Goal: Use online tool/utility: Utilize a website feature to perform a specific function

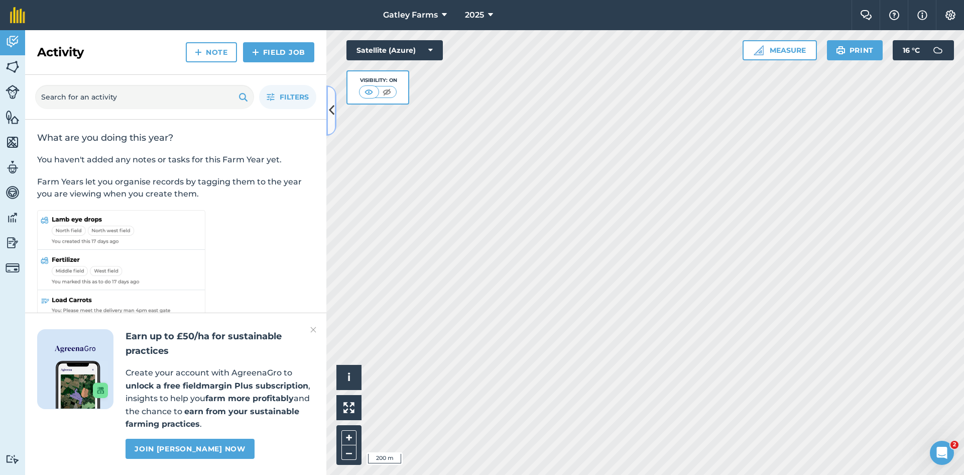
click at [334, 112] on icon at bounding box center [332, 110] width 6 height 18
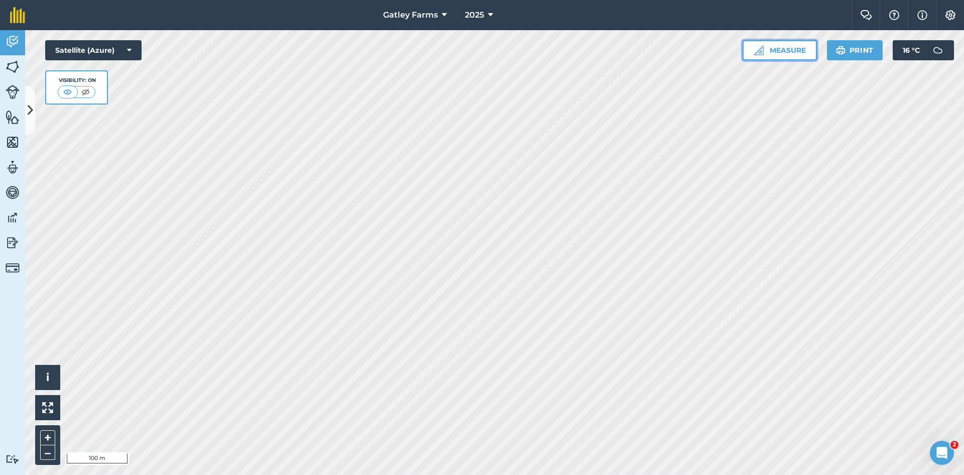
click at [777, 51] on button "Measure" at bounding box center [780, 50] width 74 height 20
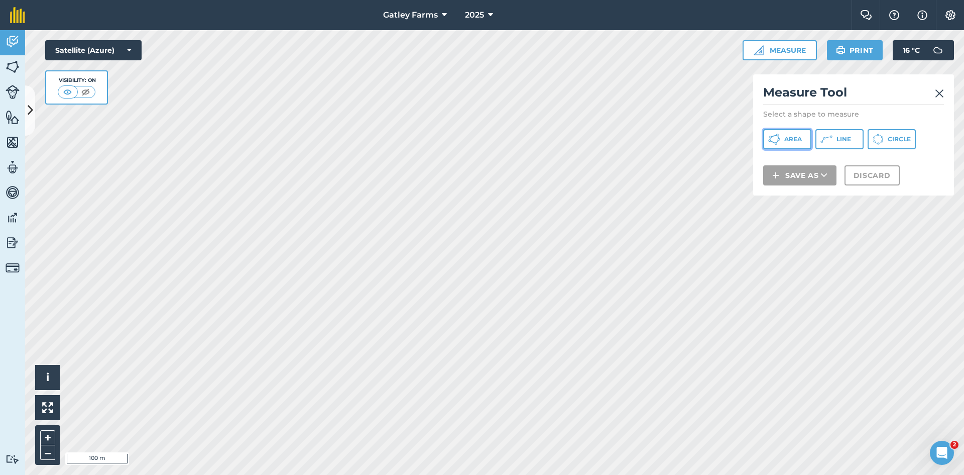
click at [786, 142] on span "Area" at bounding box center [794, 139] width 18 height 8
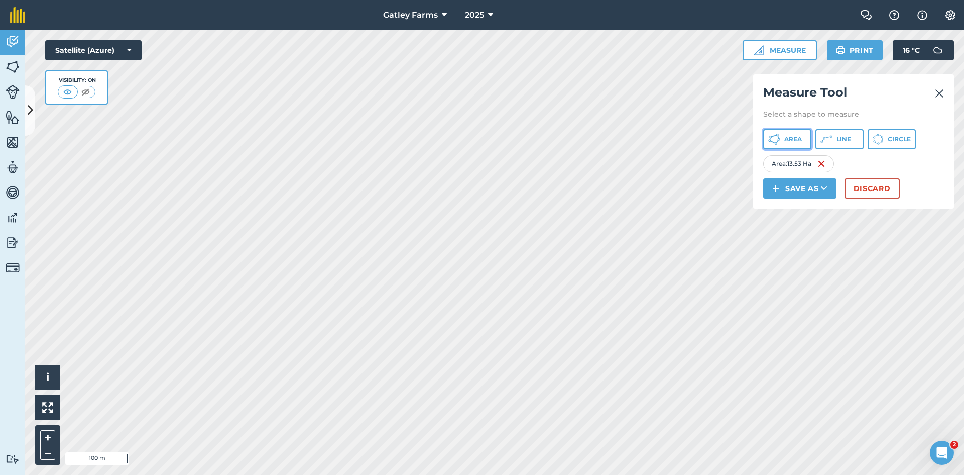
click at [776, 136] on icon at bounding box center [774, 139] width 12 height 12
click at [781, 140] on button "Area" at bounding box center [787, 139] width 48 height 20
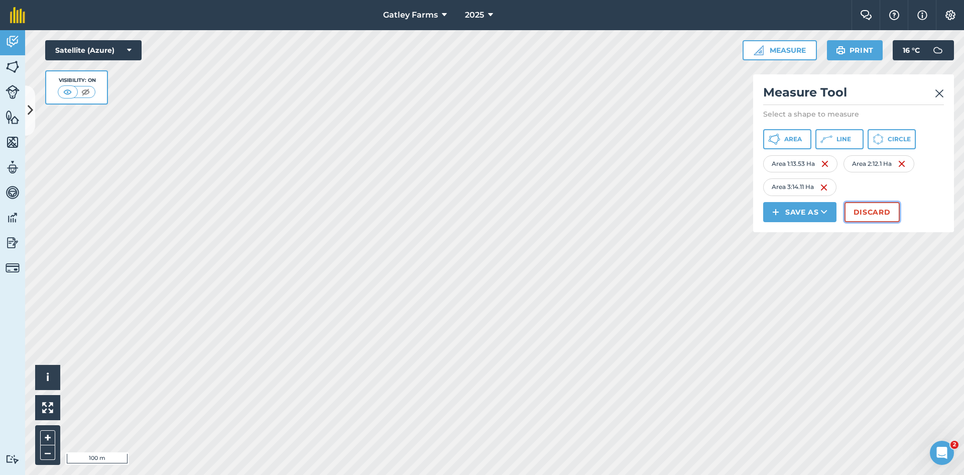
click at [865, 211] on button "Discard" at bounding box center [872, 212] width 55 height 20
